Goal: Find contact information: Obtain details needed to contact an individual or organization

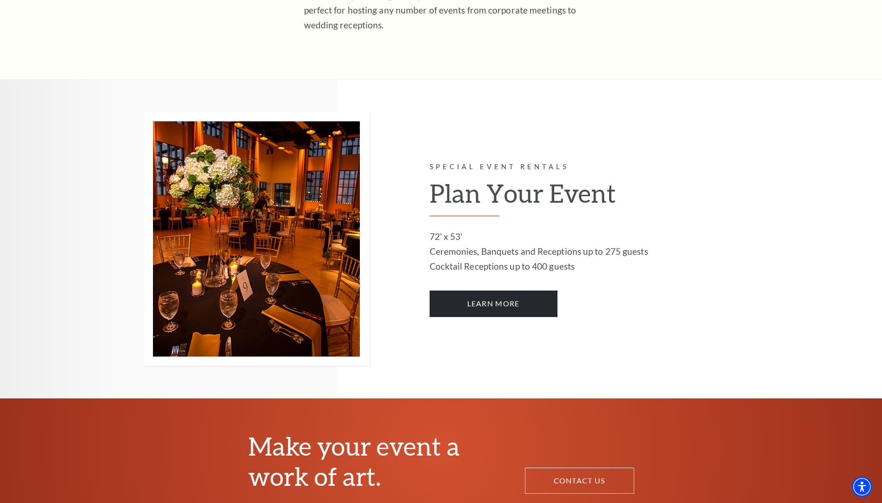
scroll to position [511, 0]
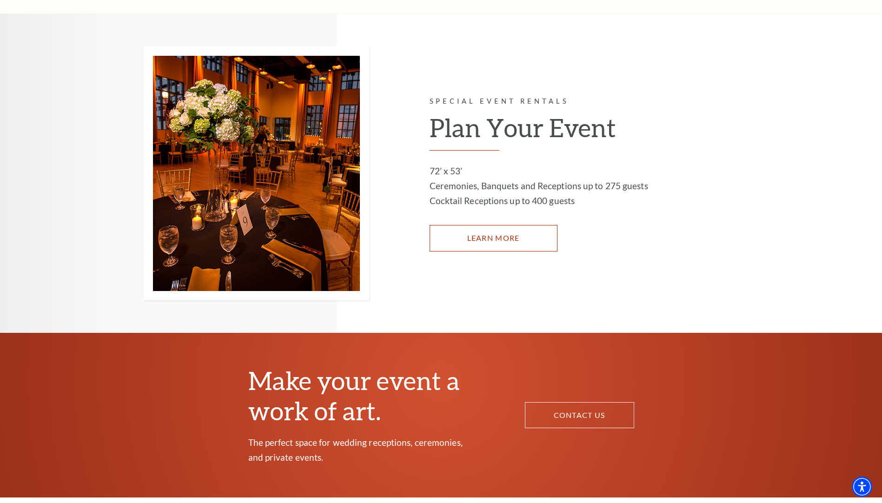
click at [489, 232] on link "LEARN MORE" at bounding box center [494, 238] width 128 height 26
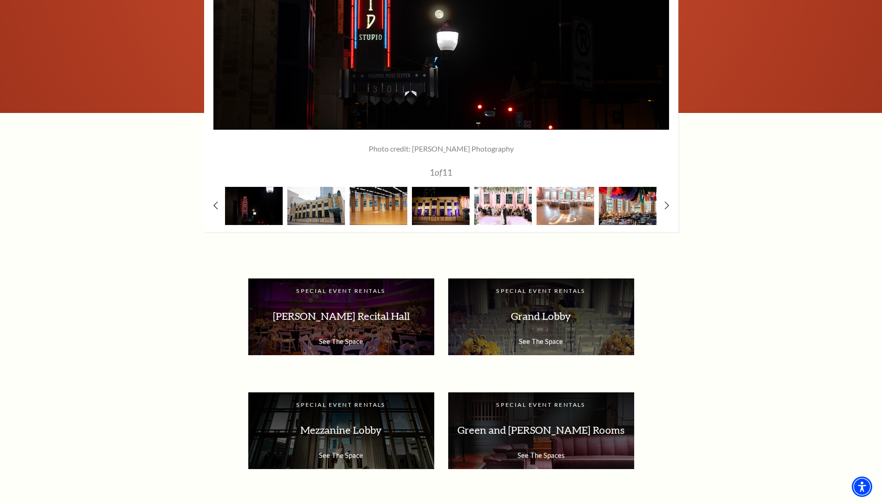
scroll to position [1441, 0]
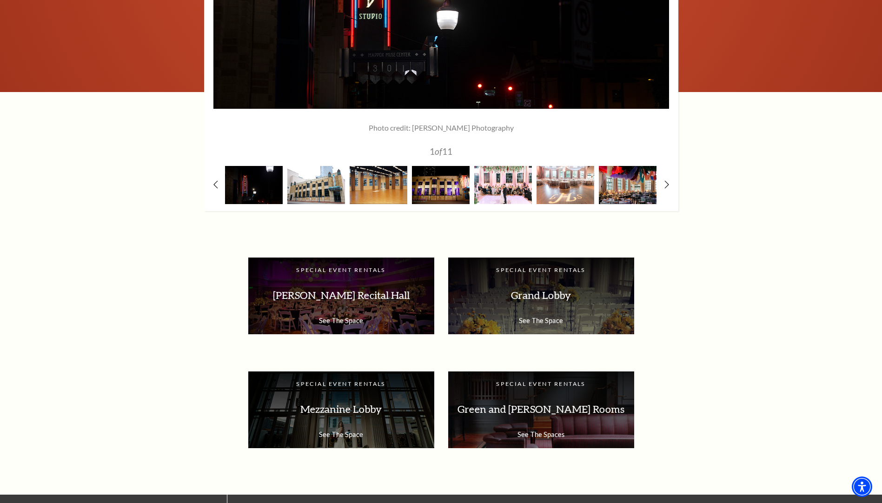
click at [317, 193] on img at bounding box center [316, 185] width 58 height 38
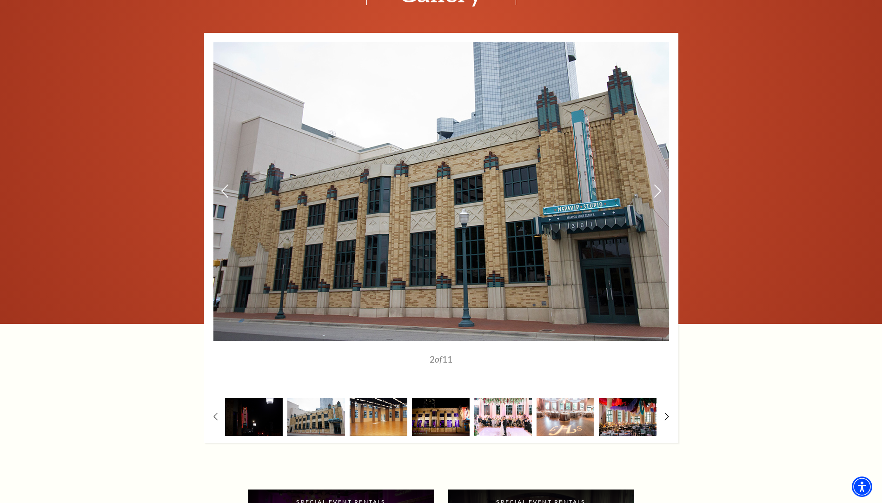
scroll to position [1255, 0]
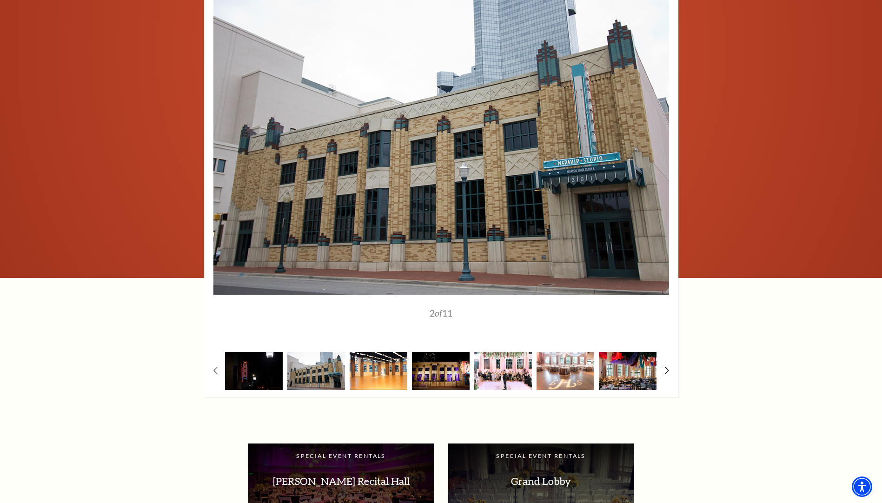
click at [376, 374] on img at bounding box center [379, 371] width 58 height 38
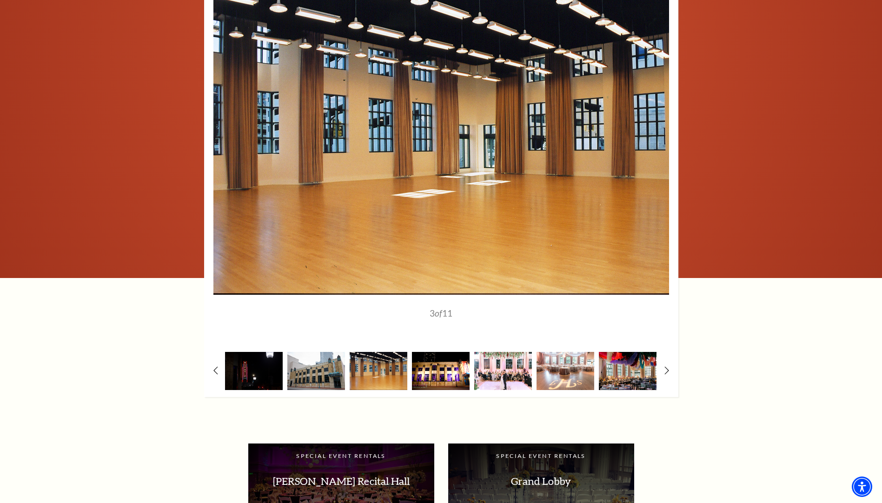
click at [440, 379] on img at bounding box center [441, 371] width 58 height 38
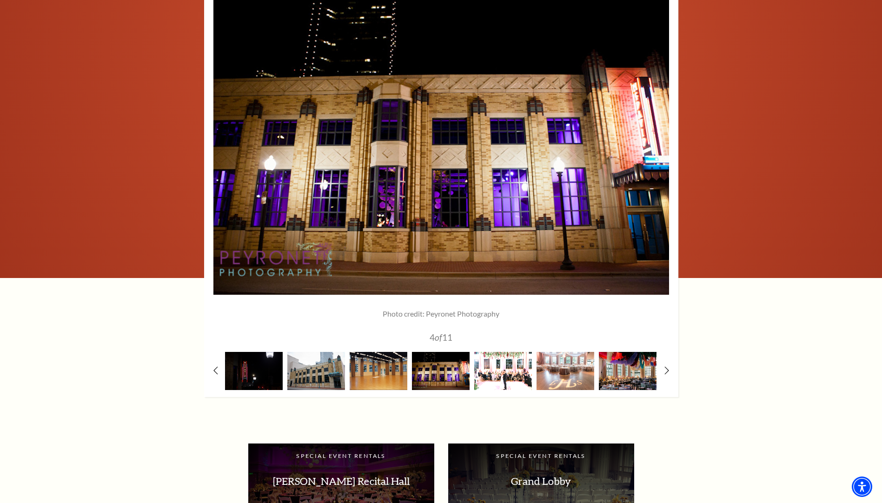
click at [486, 373] on img at bounding box center [503, 371] width 58 height 38
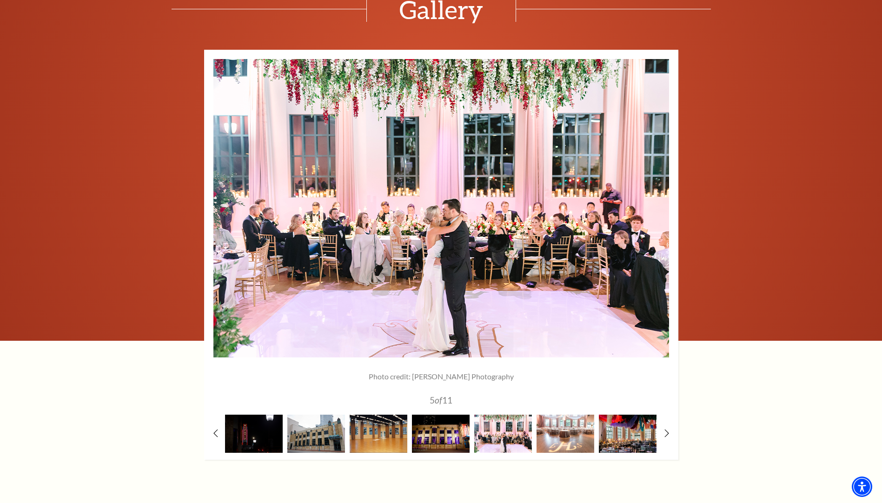
scroll to position [1209, 0]
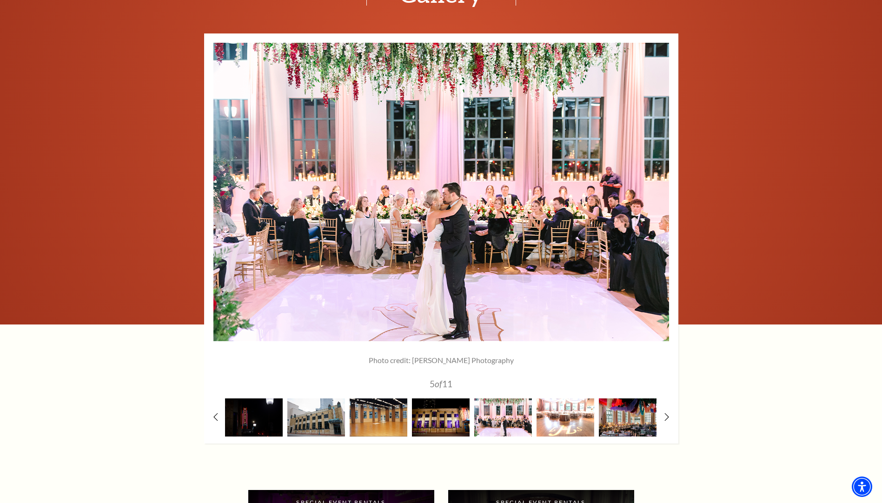
click at [577, 419] on img at bounding box center [565, 417] width 58 height 38
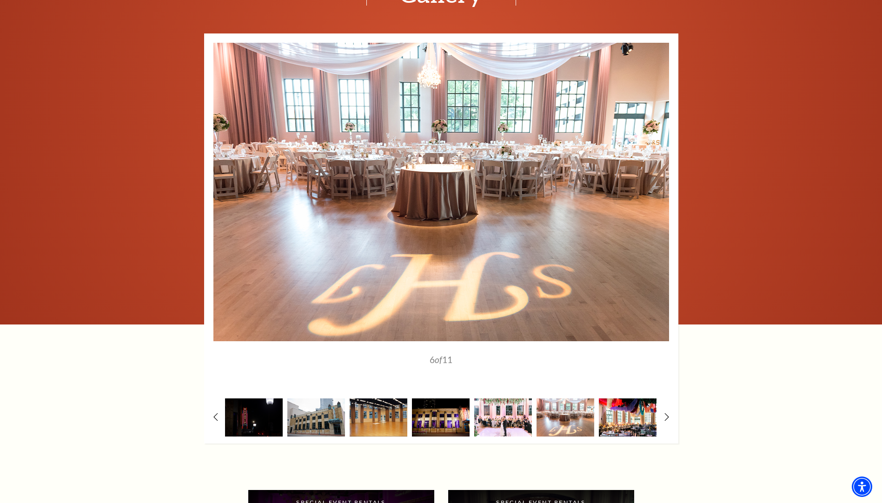
click at [622, 418] on img at bounding box center [628, 417] width 58 height 38
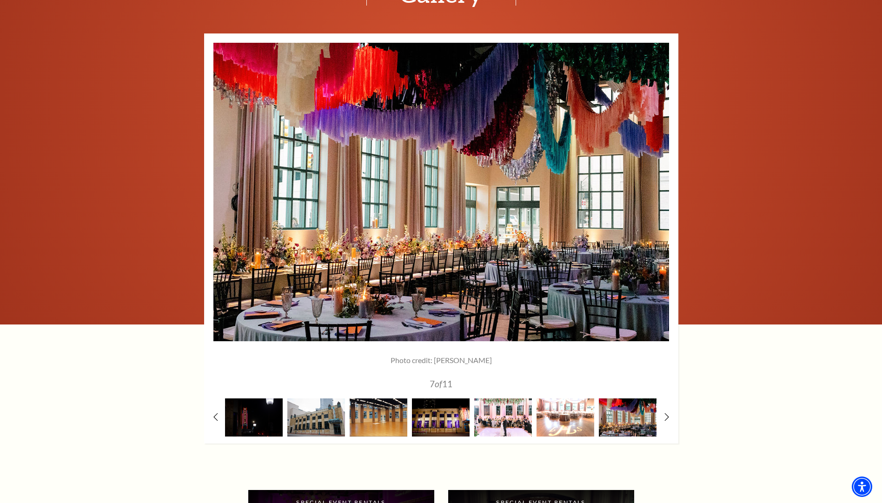
click at [582, 425] on img at bounding box center [565, 417] width 58 height 38
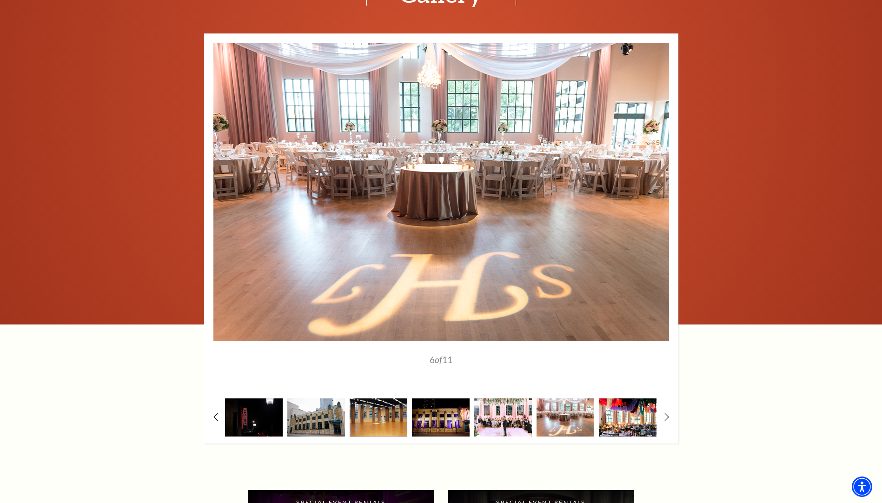
click at [629, 415] on img at bounding box center [628, 417] width 58 height 38
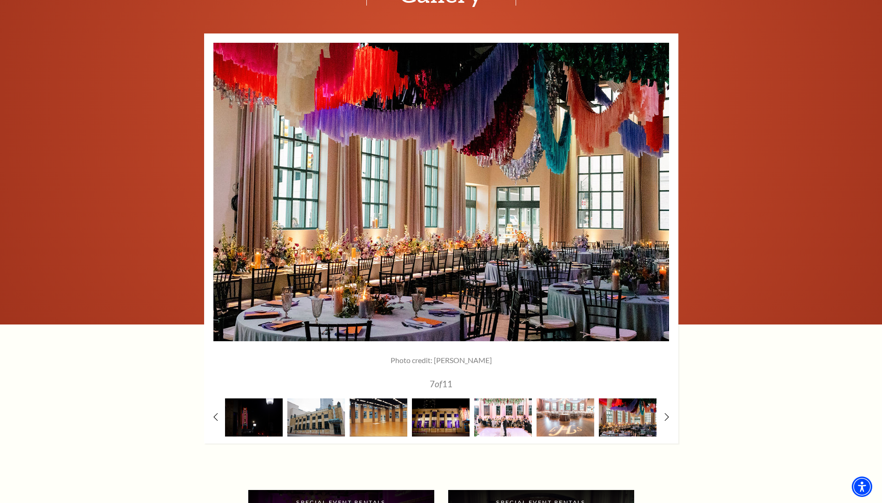
click at [663, 414] on div at bounding box center [441, 238] width 474 height 410
click at [667, 416] on icon at bounding box center [666, 417] width 6 height 10
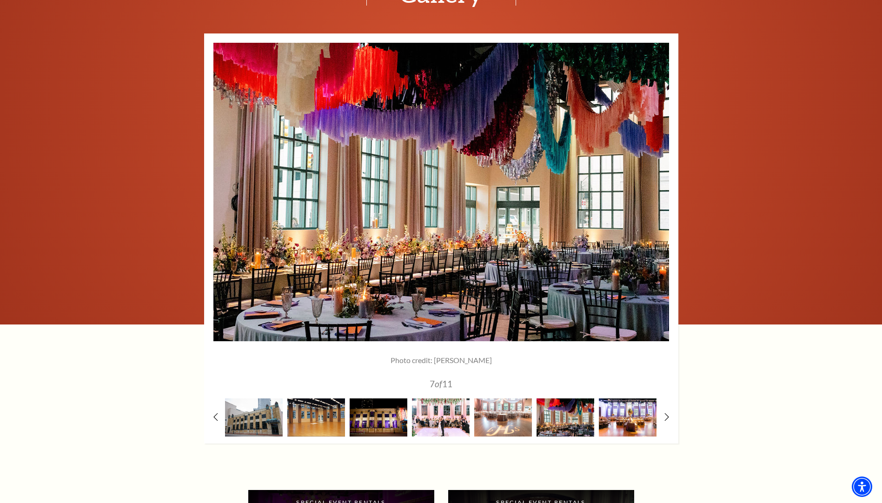
click at [660, 417] on div at bounding box center [441, 238] width 474 height 410
click at [667, 418] on icon at bounding box center [666, 417] width 6 height 10
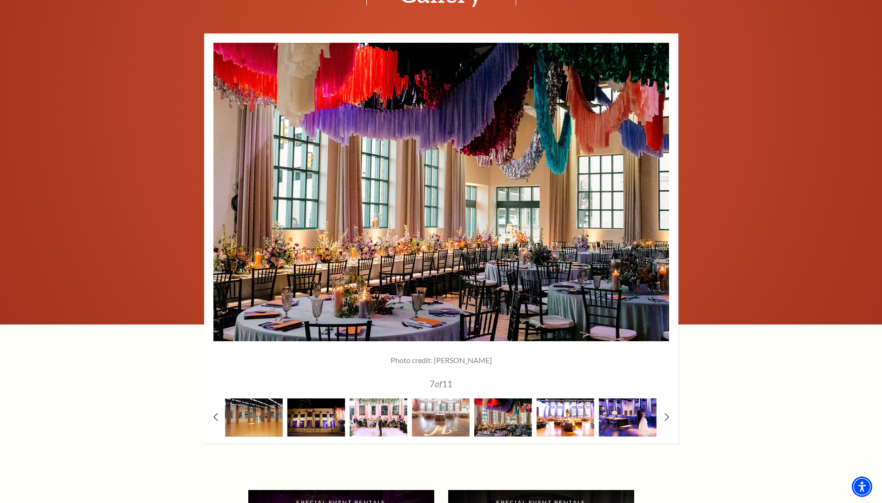
click at [573, 419] on img at bounding box center [565, 417] width 58 height 38
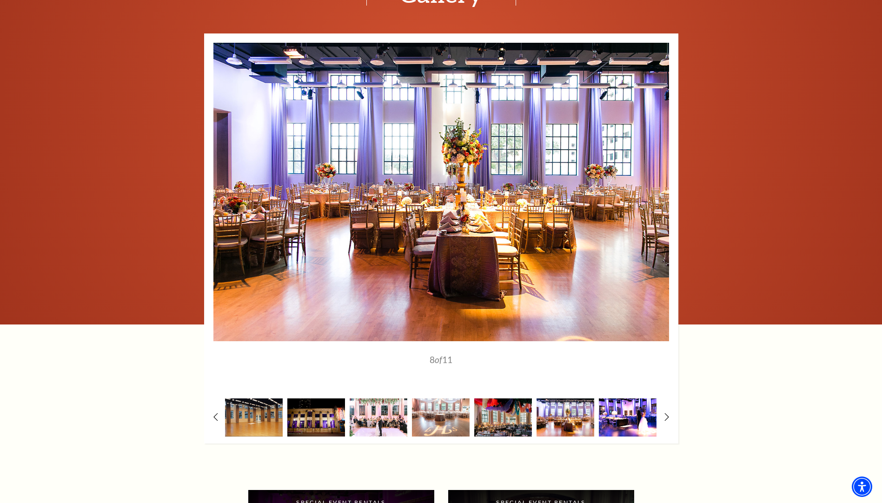
click at [609, 417] on img at bounding box center [628, 417] width 58 height 38
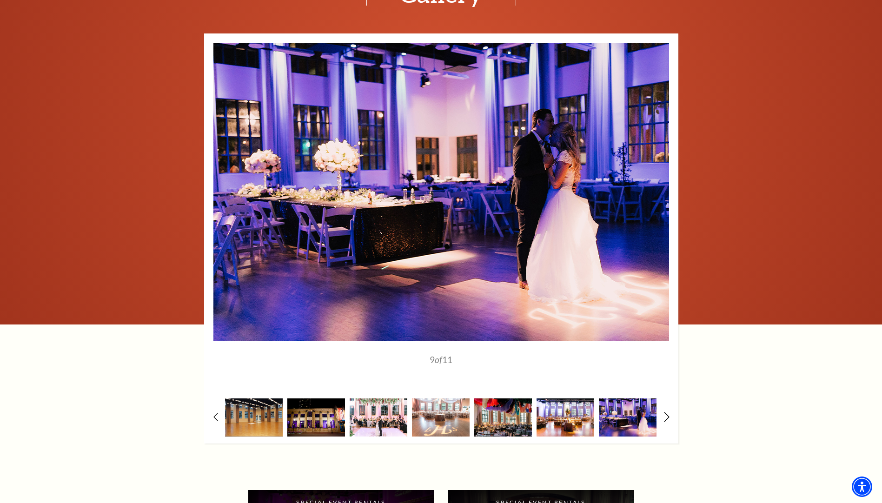
click at [664, 416] on icon at bounding box center [666, 417] width 6 height 10
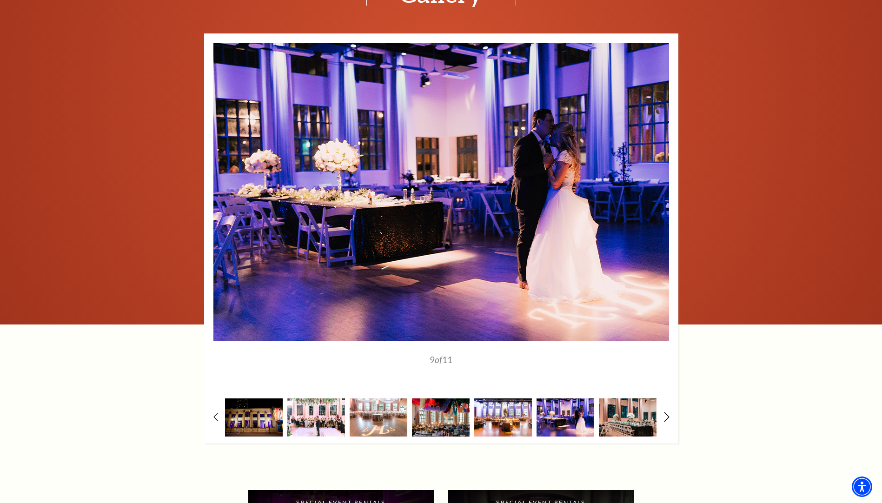
click at [664, 416] on icon at bounding box center [666, 417] width 6 height 10
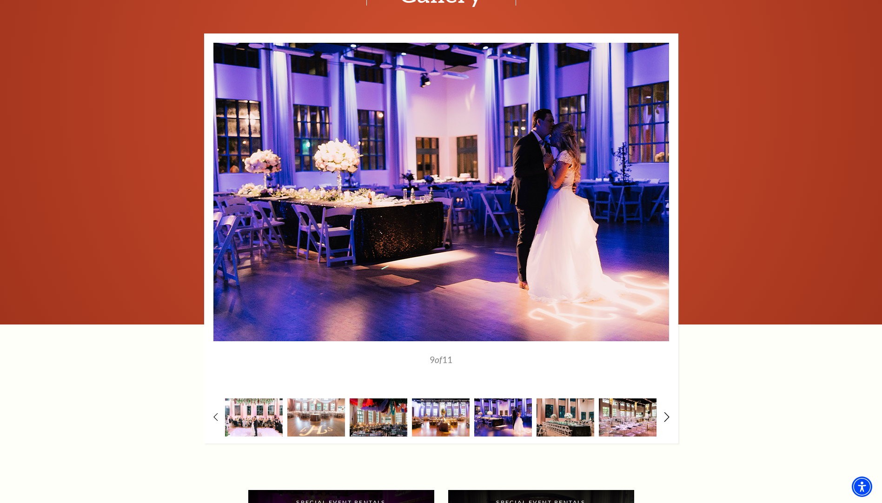
click at [664, 416] on icon at bounding box center [666, 417] width 6 height 10
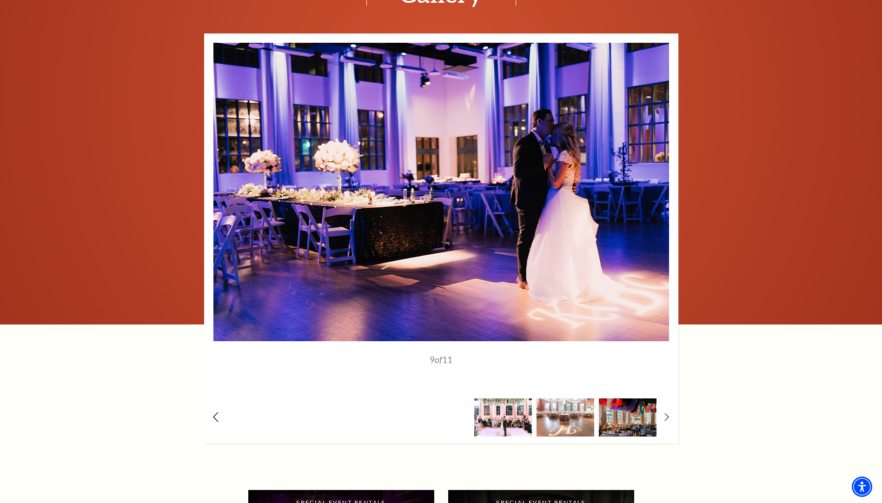
click at [215, 417] on icon at bounding box center [215, 417] width 6 height 10
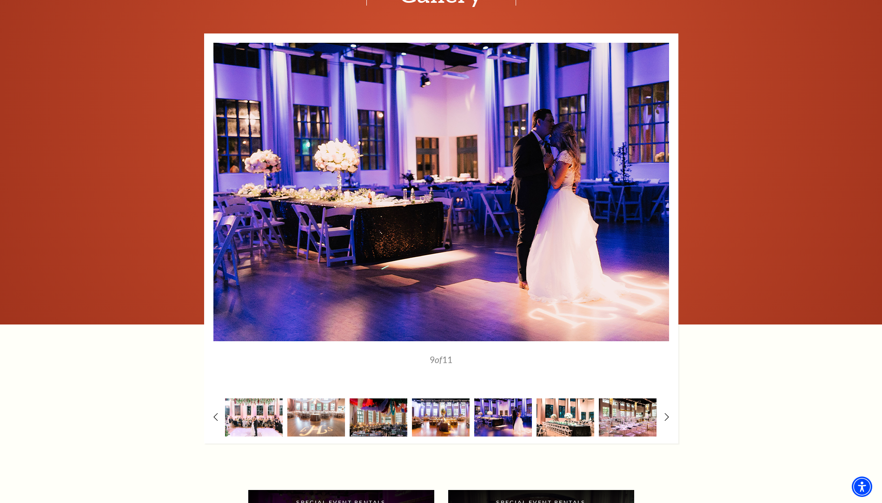
click at [578, 430] on img at bounding box center [565, 417] width 58 height 38
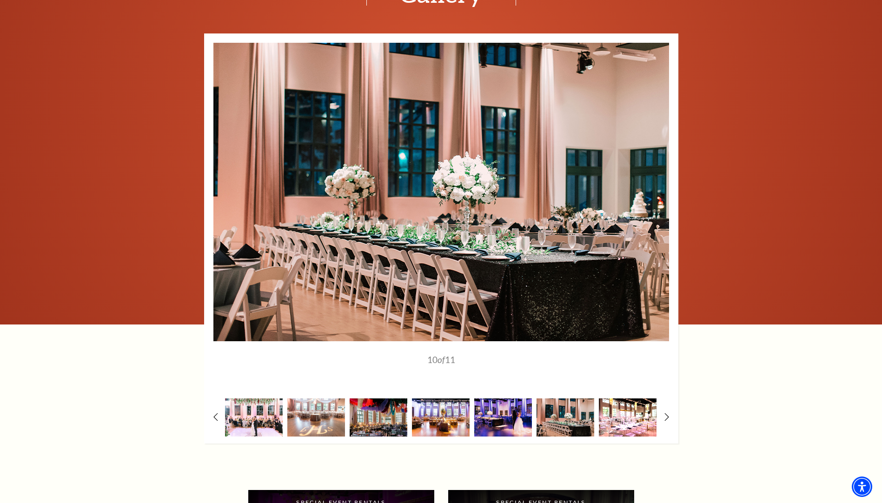
click at [611, 421] on img at bounding box center [628, 417] width 58 height 38
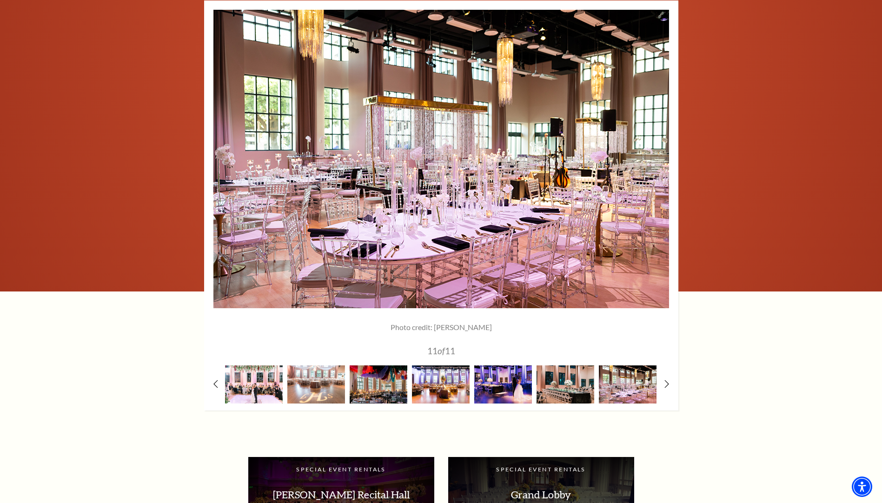
scroll to position [1255, 0]
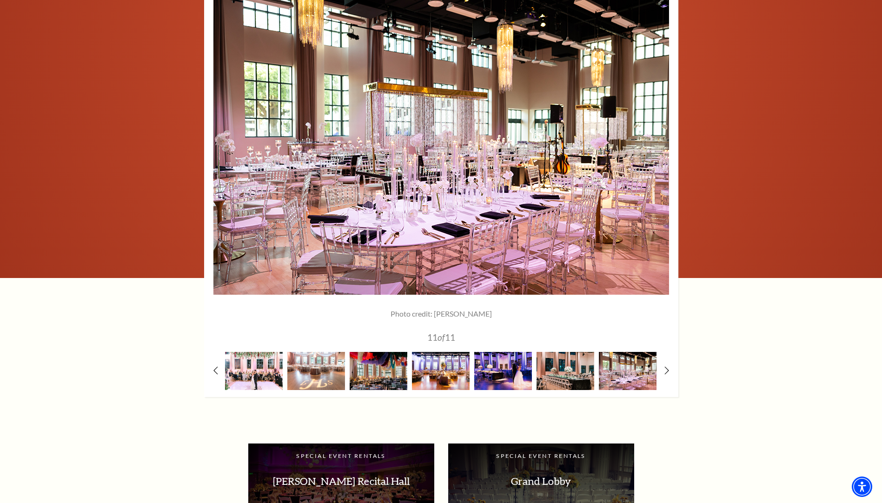
click at [669, 376] on div at bounding box center [441, 192] width 474 height 410
click at [668, 372] on icon at bounding box center [666, 370] width 6 height 10
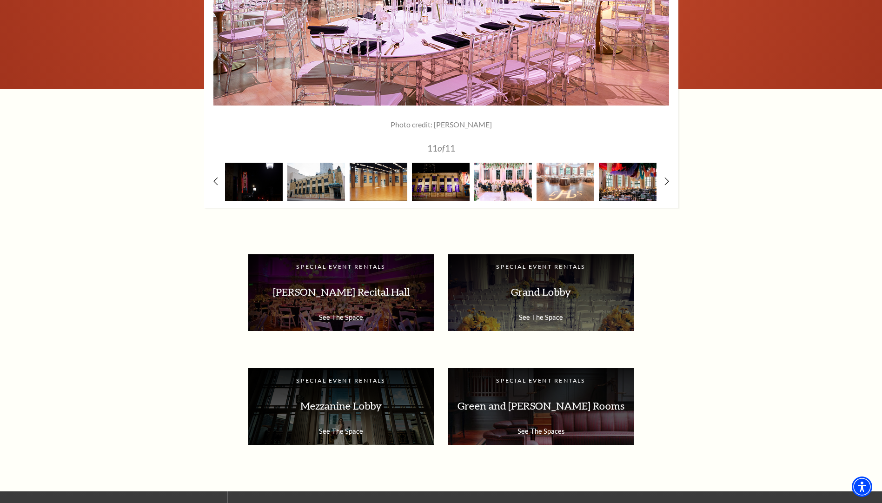
scroll to position [1488, 0]
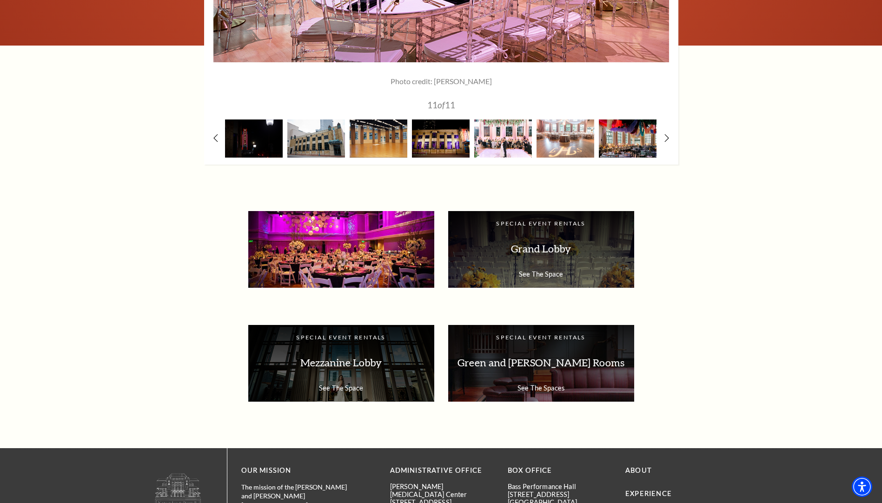
click at [373, 249] on p "Van Cliburn Recital Hall" at bounding box center [341, 248] width 167 height 29
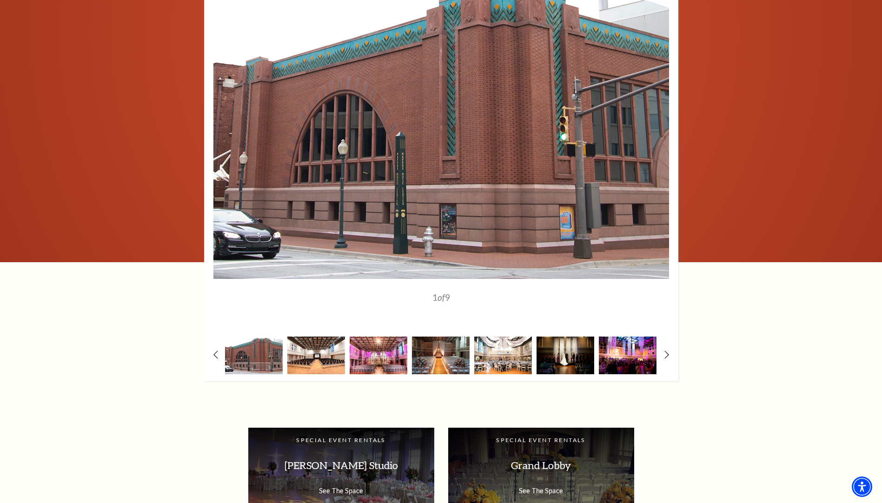
scroll to position [1255, 0]
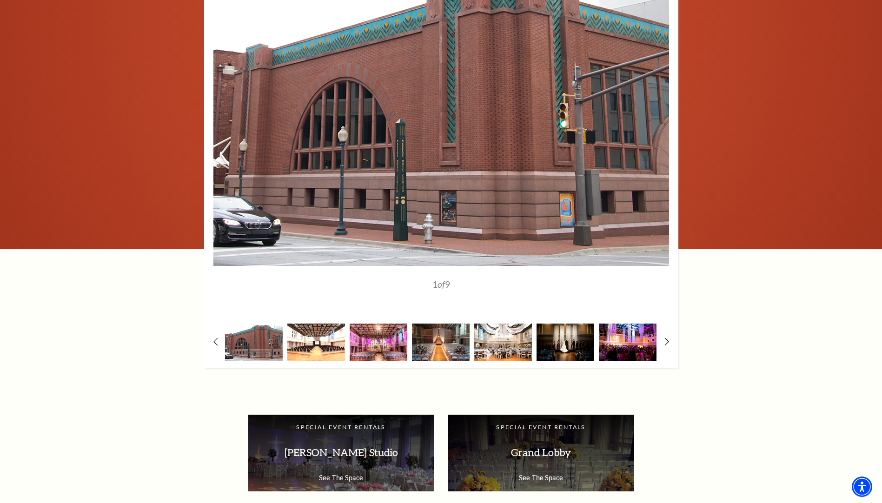
click at [342, 348] on img at bounding box center [316, 343] width 58 height 38
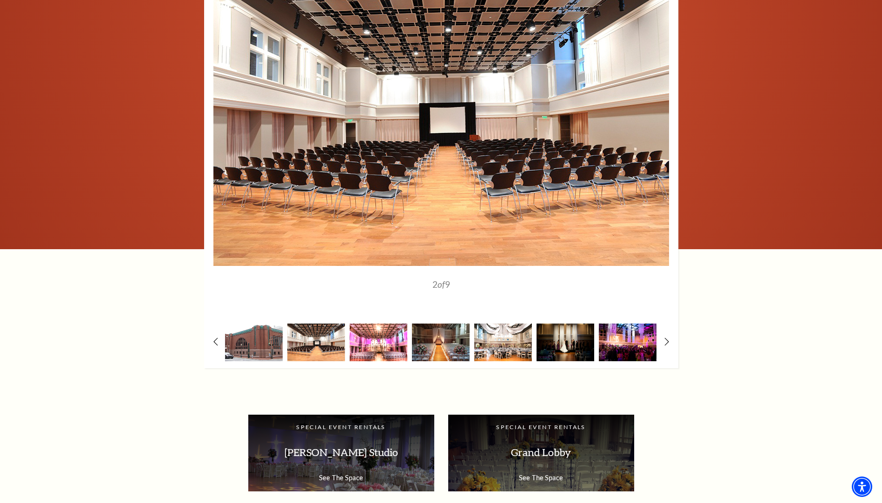
click at [379, 352] on img at bounding box center [379, 343] width 58 height 38
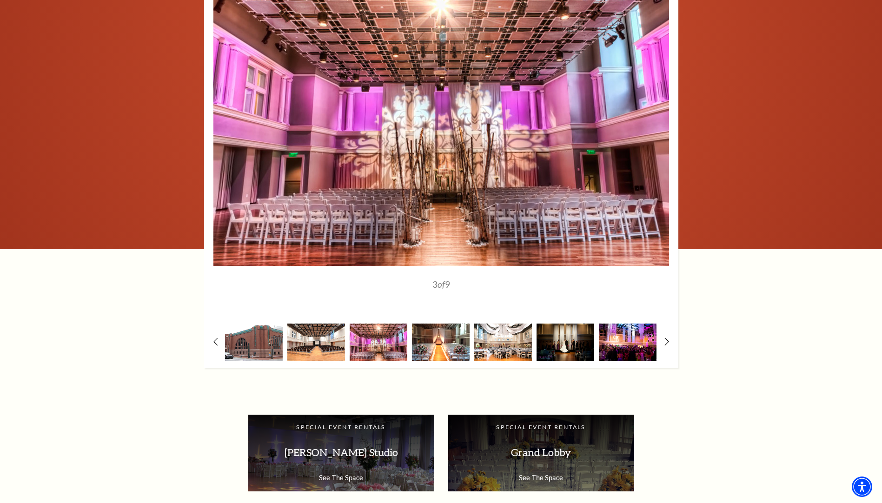
click at [453, 348] on img at bounding box center [441, 343] width 58 height 38
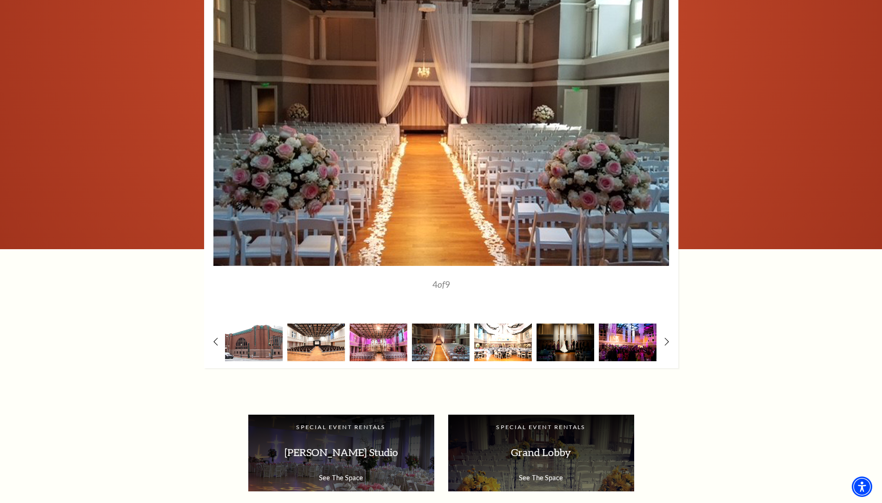
click at [513, 345] on img at bounding box center [503, 343] width 58 height 38
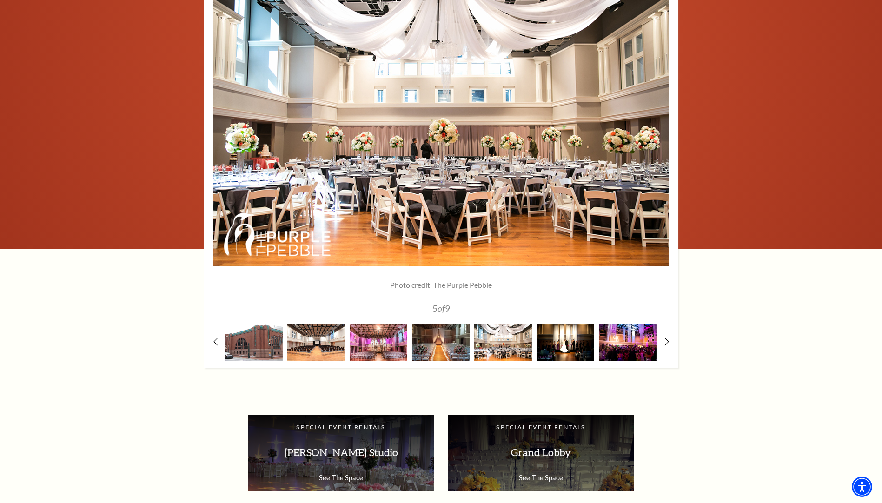
click at [569, 345] on img at bounding box center [565, 343] width 58 height 38
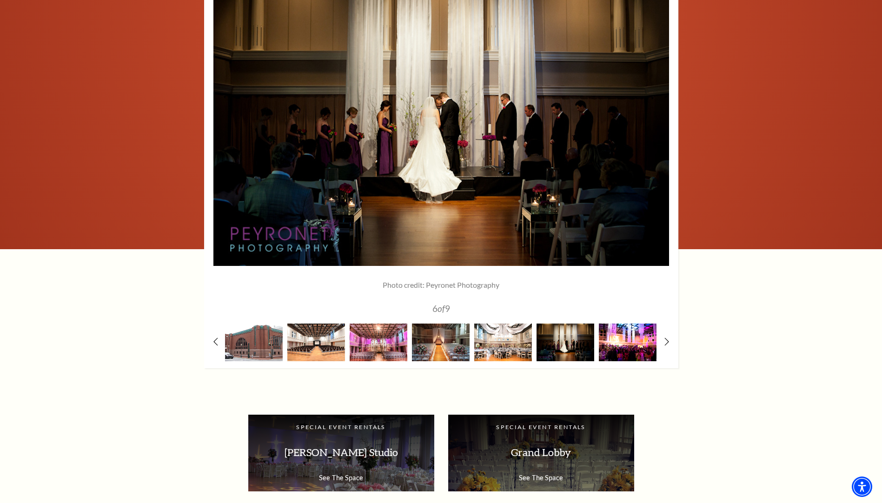
click at [617, 347] on img at bounding box center [628, 343] width 58 height 38
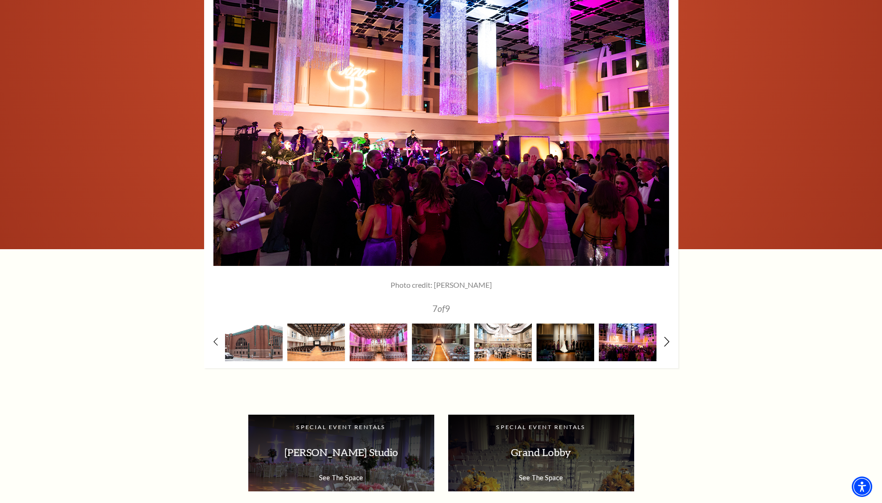
click at [668, 339] on icon at bounding box center [666, 342] width 6 height 10
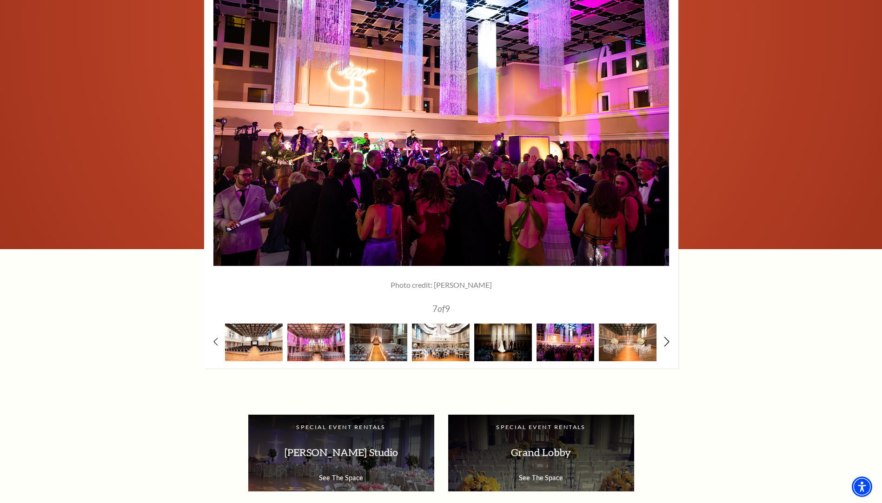
click at [668, 339] on icon at bounding box center [666, 342] width 6 height 10
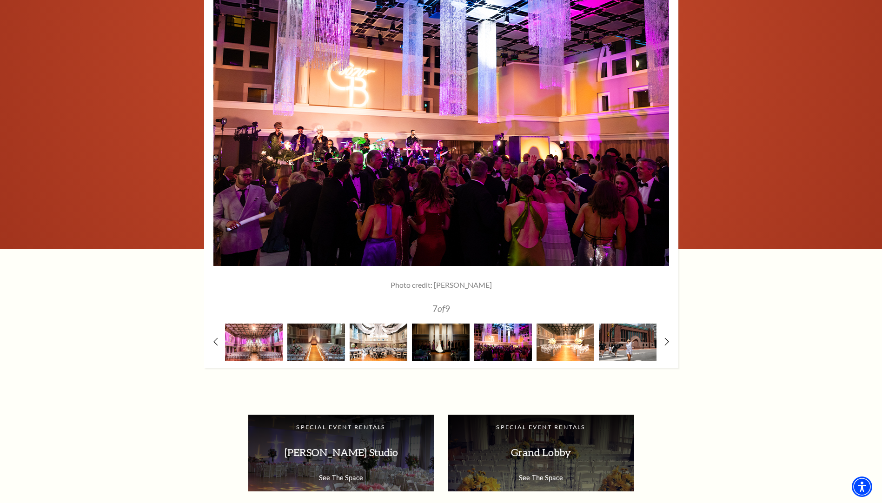
click at [577, 341] on img at bounding box center [565, 343] width 58 height 38
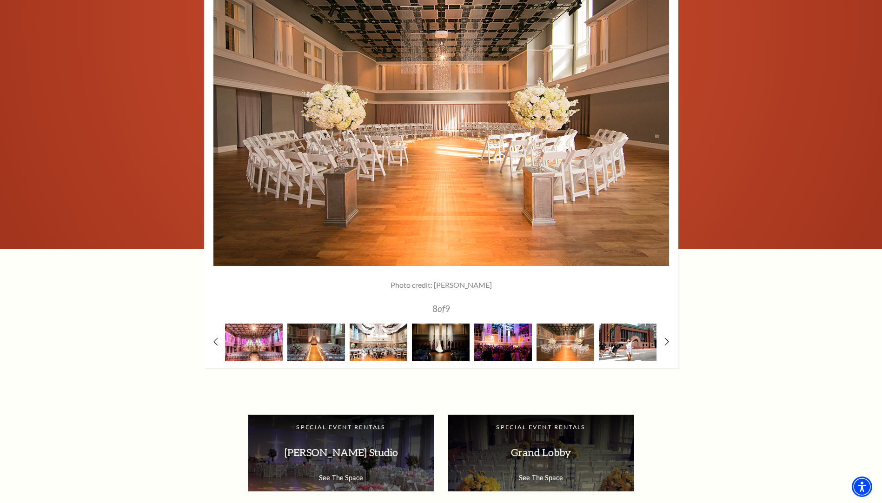
click at [620, 348] on img at bounding box center [628, 343] width 58 height 38
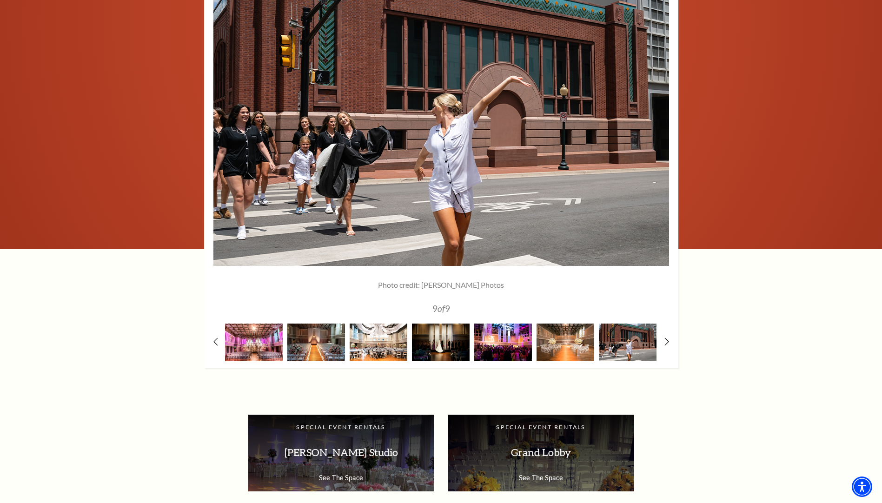
click at [666, 336] on div "1 of 9 2" at bounding box center [441, 163] width 474 height 410
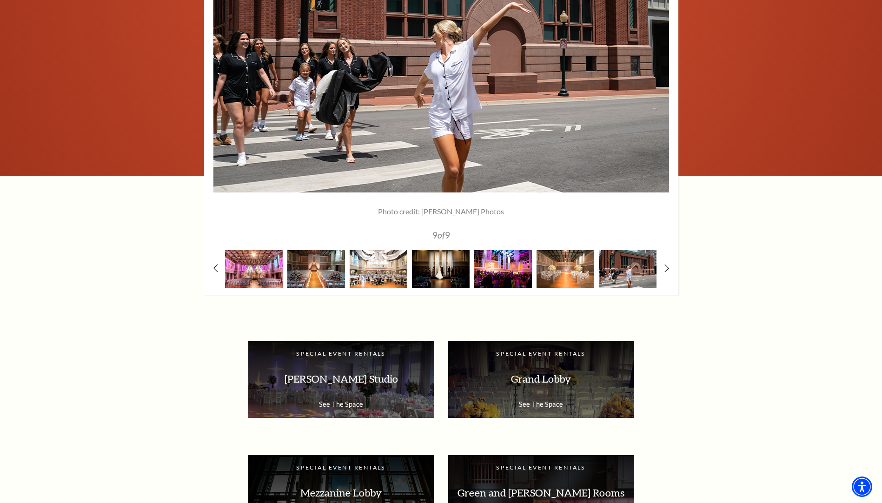
scroll to position [1488, 0]
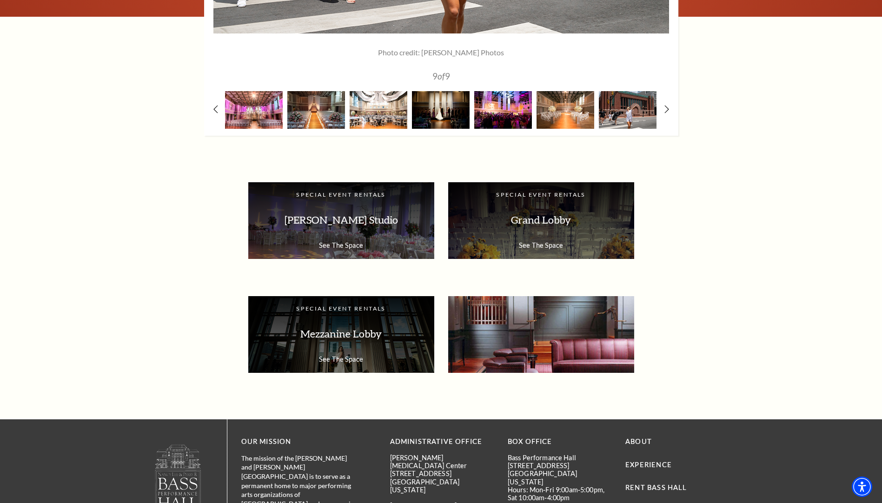
click at [537, 342] on p "Green and Richardson Rooms" at bounding box center [540, 333] width 167 height 29
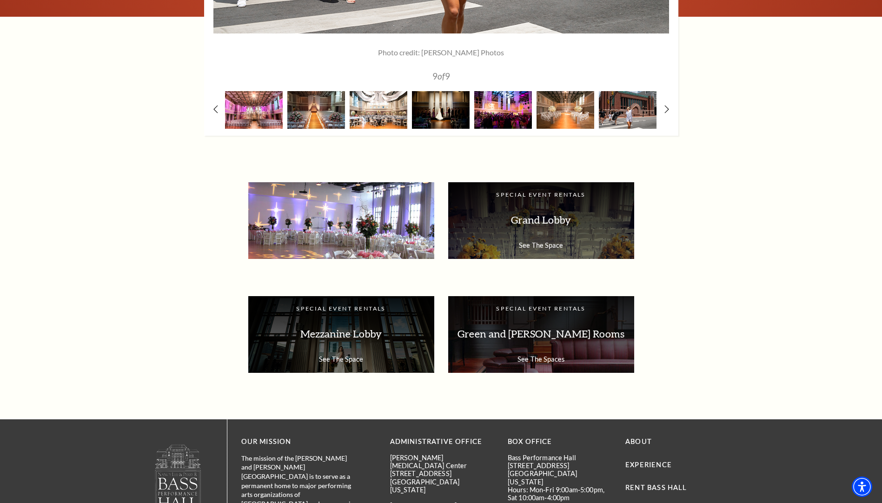
click at [342, 198] on div "Special Event Rentals McDavid Studio See The Space" at bounding box center [341, 220] width 186 height 77
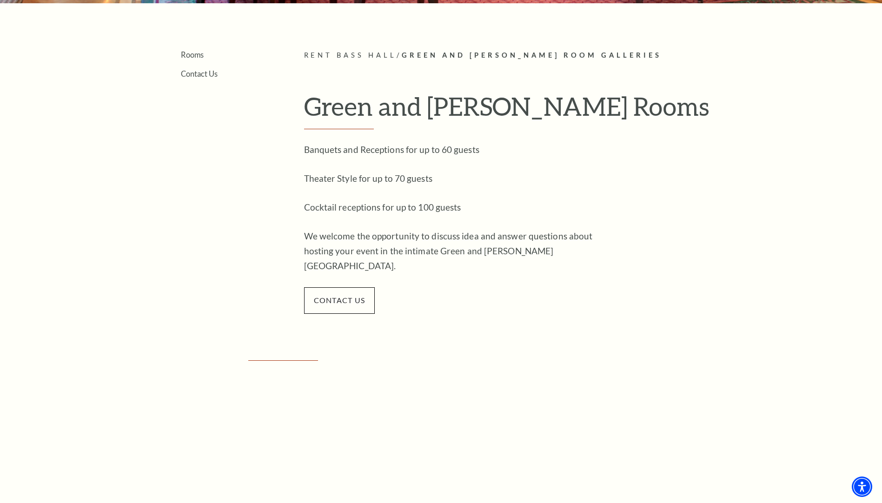
scroll to position [465, 0]
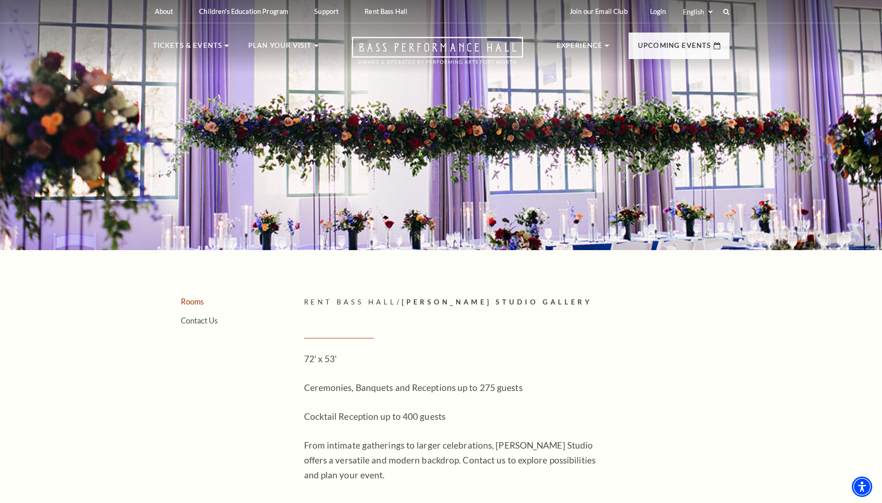
click at [196, 303] on link "Rooms" at bounding box center [192, 301] width 23 height 9
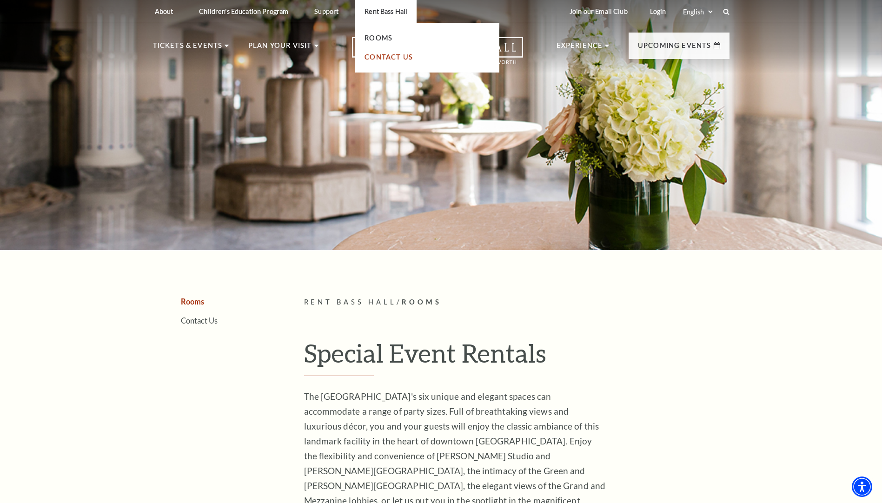
click at [390, 57] on link "Contact Us" at bounding box center [388, 57] width 48 height 8
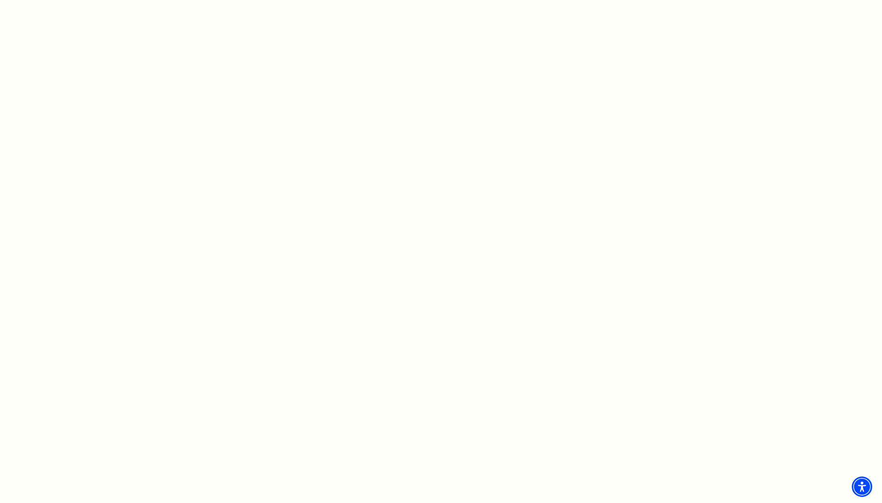
scroll to position [465, 0]
